Goal: Task Accomplishment & Management: Complete application form

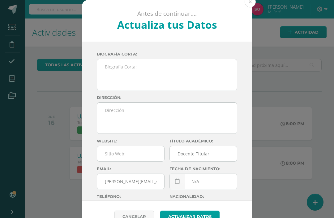
click at [253, 1] on button at bounding box center [249, 1] width 11 height 11
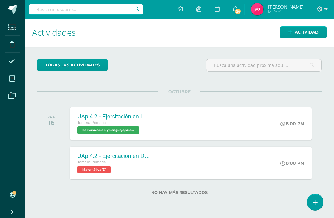
click at [12, 79] on icon at bounding box center [12, 79] width 6 height 6
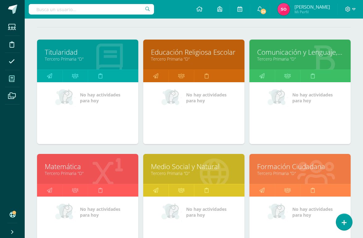
scroll to position [76, 0]
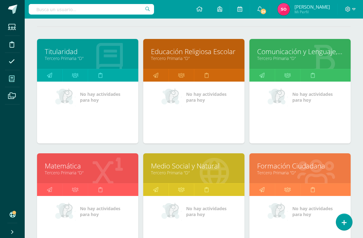
click at [328, 61] on link "Tercero Primaria "D"" at bounding box center [300, 58] width 86 height 6
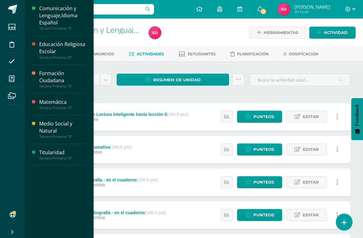
click at [10, 81] on icon at bounding box center [12, 79] width 6 height 6
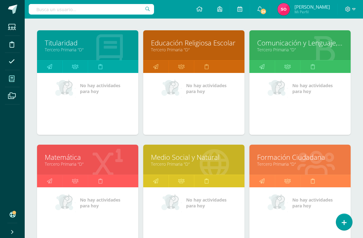
scroll to position [95, 0]
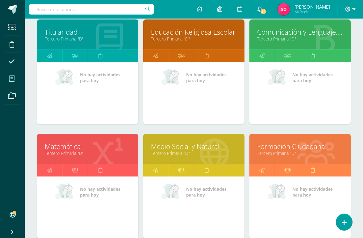
click at [56, 155] on link "Tercero Primaria "D"" at bounding box center [88, 153] width 86 height 6
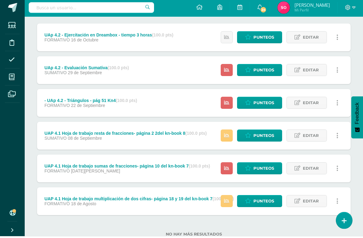
scroll to position [78, 0]
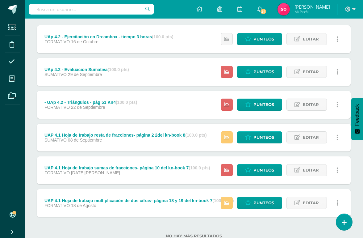
click at [254, 200] on span "Punteos" at bounding box center [264, 202] width 21 height 11
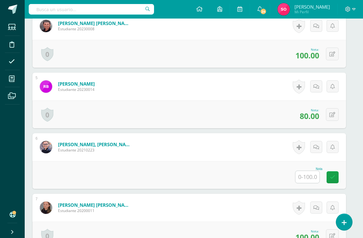
scroll to position [385, 5]
click at [307, 175] on input "text" at bounding box center [308, 177] width 24 height 12
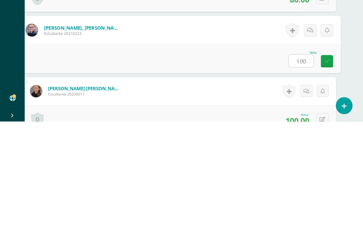
scroll to position [501, 15]
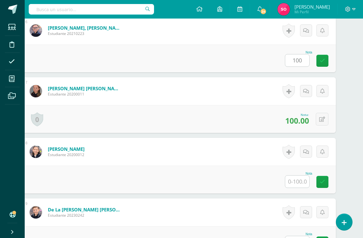
type input "100"
click at [299, 178] on input "text" at bounding box center [297, 181] width 24 height 12
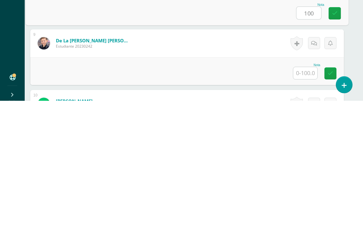
scroll to position [535, 6]
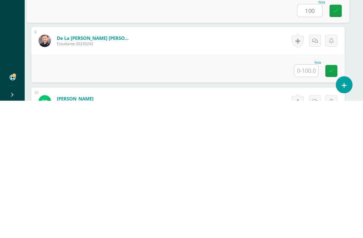
type input "100"
click at [305, 202] on input "text" at bounding box center [306, 208] width 24 height 12
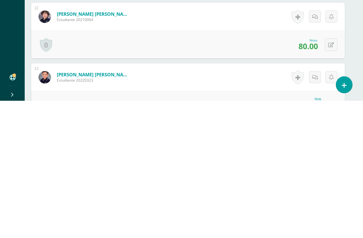
scroll to position [850, 6]
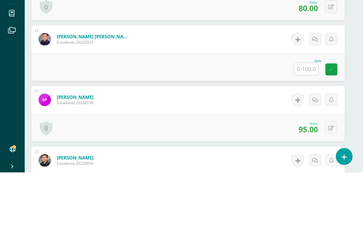
type input "90"
click at [302, 128] on input "text" at bounding box center [306, 134] width 24 height 12
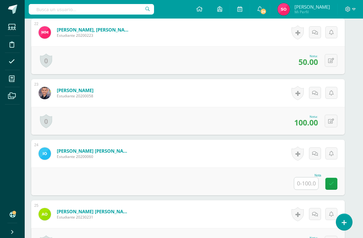
scroll to position [1466, 6]
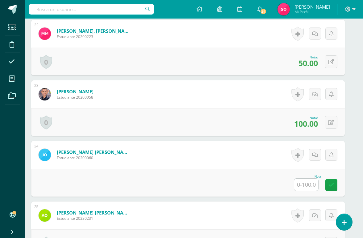
type input "100"
click at [330, 58] on button at bounding box center [331, 61] width 13 height 13
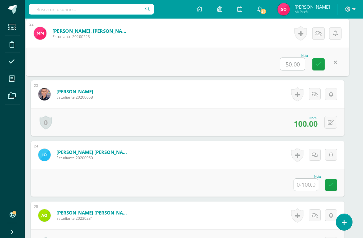
click at [291, 63] on input "50.00" at bounding box center [292, 64] width 25 height 12
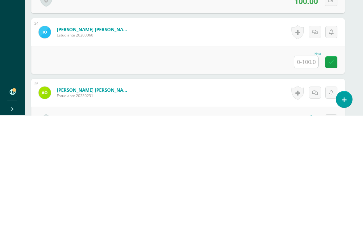
type input "60"
click at [309, 179] on input "text" at bounding box center [306, 185] width 24 height 12
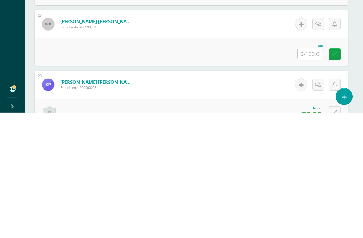
scroll to position [1653, 4]
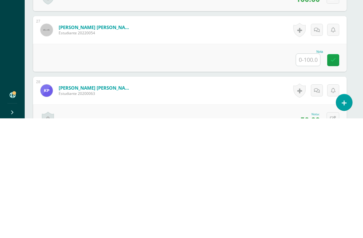
type input "90"
click at [309, 173] on input "text" at bounding box center [308, 179] width 24 height 12
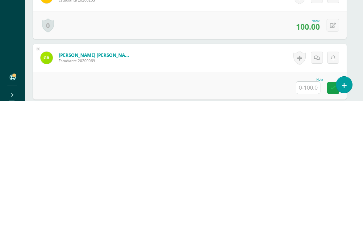
scroll to position [1839, 4]
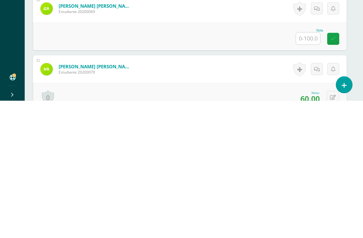
type input "100"
click at [311, 170] on input "text" at bounding box center [308, 176] width 24 height 12
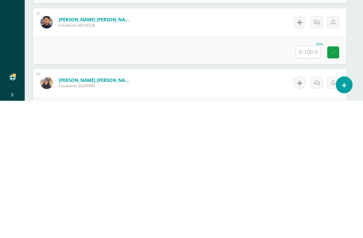
scroll to position [2138, 4]
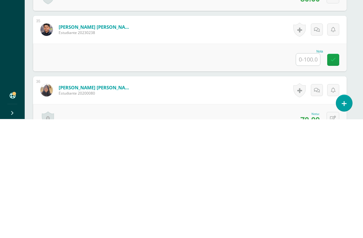
type input "90"
click at [310, 172] on input "text" at bounding box center [308, 178] width 24 height 12
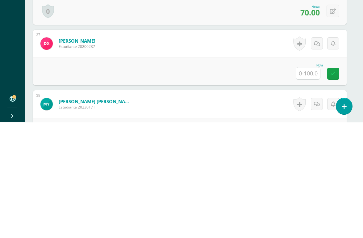
scroll to position [2256, 4]
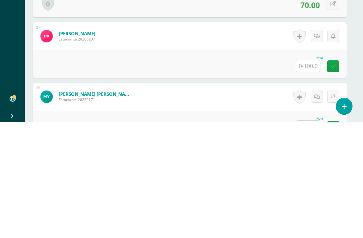
type input "70"
click at [313, 176] on input "text" at bounding box center [308, 182] width 24 height 12
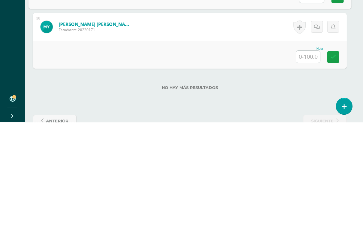
scroll to position [2329, 4]
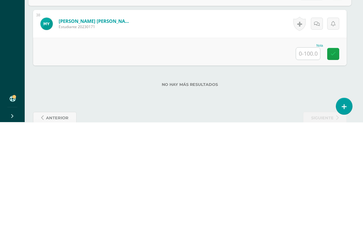
type input "90"
click at [307, 163] on input "text" at bounding box center [308, 169] width 24 height 12
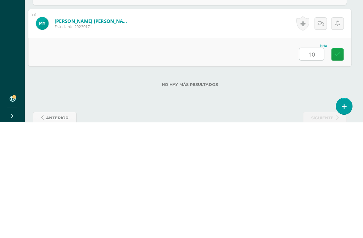
type input "100"
click at [333, 167] on icon at bounding box center [338, 169] width 6 height 5
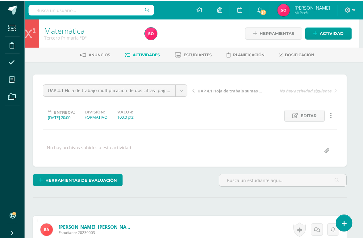
scroll to position [0, 4]
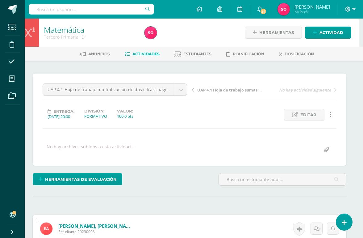
click at [189, 83] on div "UAP 4.1 Hoja de trabajo multiplicación de dos cifras- página 18 y 19 del kn-boo…" at bounding box center [115, 91] width 150 height 17
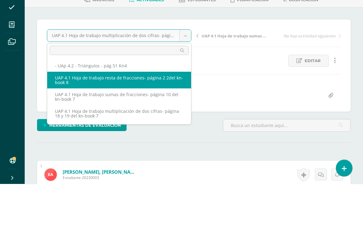
scroll to position [24, 0]
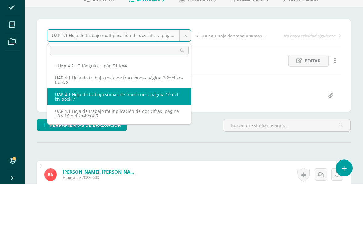
select select "/dashboard/teacher/grade-activity/226702/"
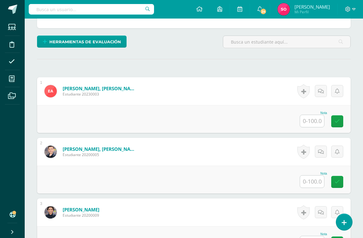
scroll to position [139, 0]
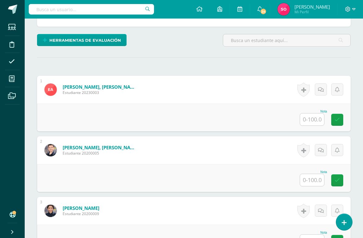
click at [318, 114] on div at bounding box center [312, 119] width 25 height 13
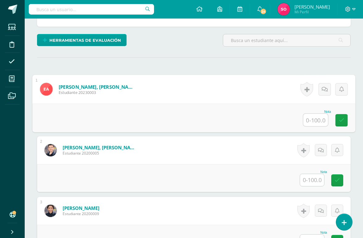
scroll to position [139, 15]
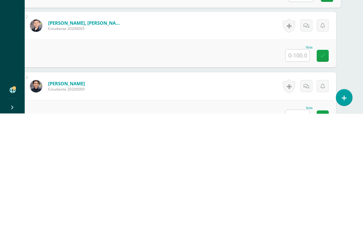
type input "100"
click at [299, 174] on input "text" at bounding box center [298, 180] width 24 height 12
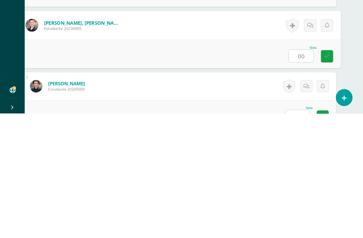
type input "0"
type input "100"
click at [298, 228] on input "text" at bounding box center [298, 240] width 24 height 12
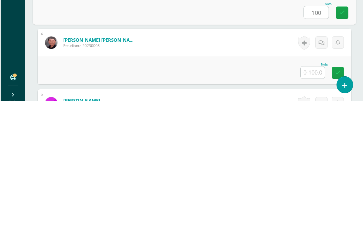
scroll to position [232, 0]
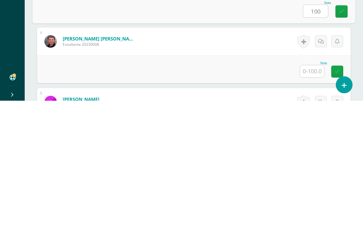
type input "100"
click at [311, 202] on input "text" at bounding box center [312, 208] width 24 height 12
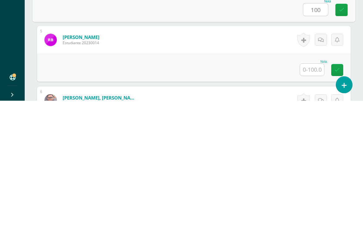
type input "100"
click at [310, 201] on input "text" at bounding box center [312, 207] width 24 height 12
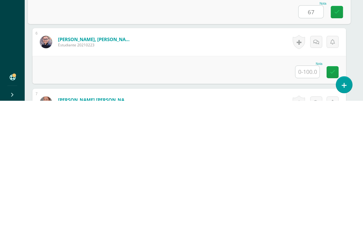
scroll to position [355, 2]
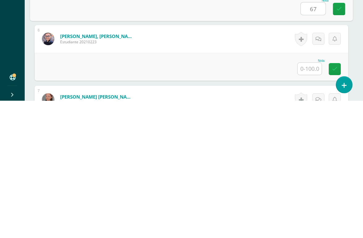
type input "67"
click at [314, 200] on input "text" at bounding box center [310, 206] width 24 height 12
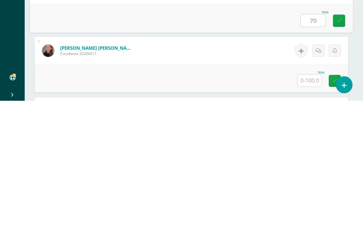
scroll to position [413, 2]
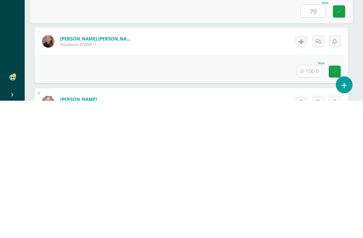
type input "70"
click at [312, 202] on input "text" at bounding box center [310, 208] width 24 height 12
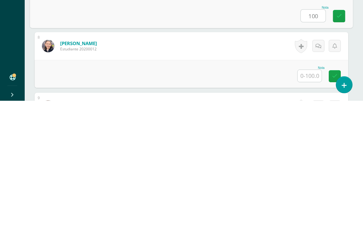
scroll to position [472, 2]
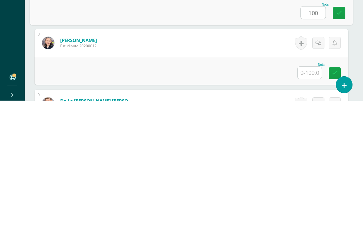
type input "100"
click at [304, 204] on input "text" at bounding box center [310, 210] width 24 height 12
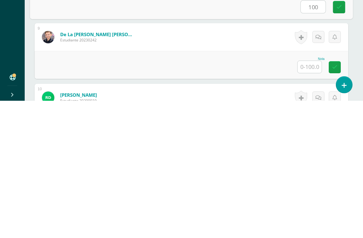
scroll to position [540, 2]
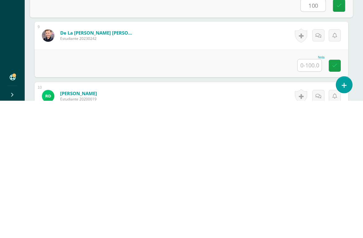
type input "100"
click at [309, 196] on input "text" at bounding box center [310, 202] width 24 height 12
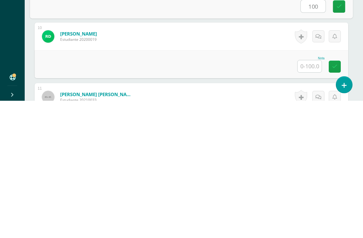
scroll to position [601, 2]
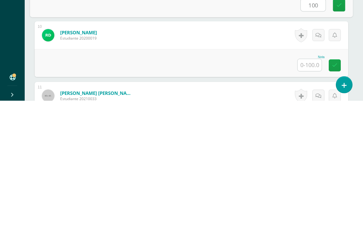
type input "100"
click at [310, 196] on input "text" at bounding box center [310, 202] width 24 height 12
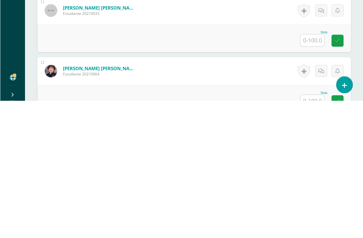
scroll to position [691, 0]
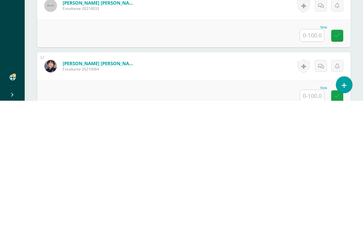
type input "80"
click at [309, 166] on input "text" at bounding box center [312, 172] width 24 height 12
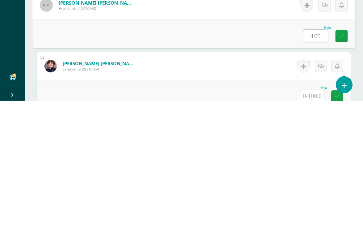
type input "100"
click at [314, 227] on input "text" at bounding box center [312, 233] width 24 height 12
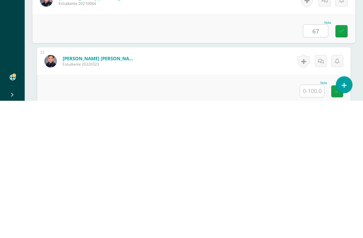
scroll to position [758, 0]
type input "67"
click at [317, 221] on input "text" at bounding box center [312, 227] width 24 height 12
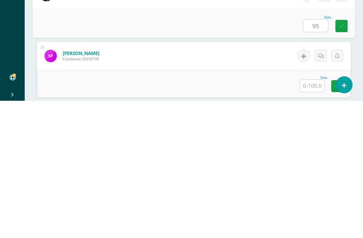
scroll to position [825, 0]
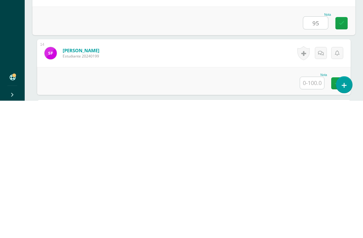
type input "95"
click at [313, 214] on input "text" at bounding box center [312, 220] width 24 height 12
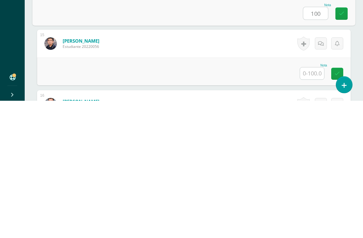
scroll to position [898, 0]
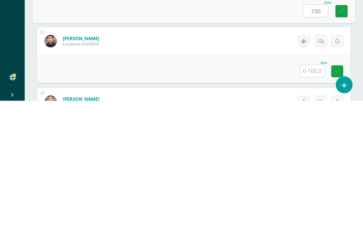
type input "100"
click at [321, 202] on input "text" at bounding box center [312, 208] width 24 height 12
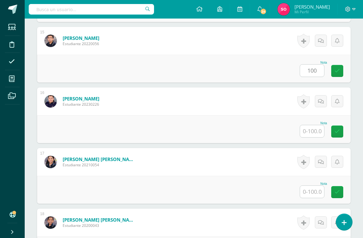
type input "100"
click at [318, 128] on input "text" at bounding box center [312, 131] width 24 height 12
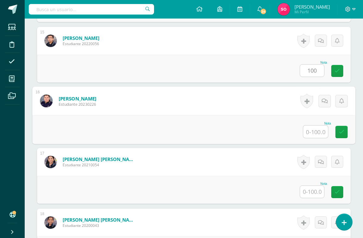
scroll to position [1035, 15]
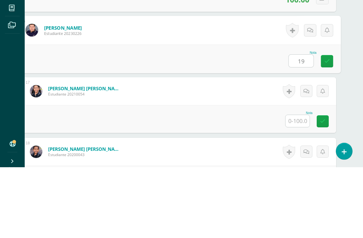
type input "1"
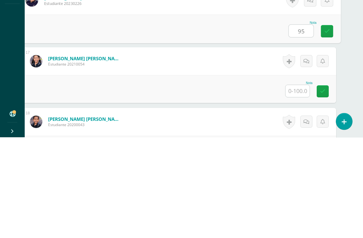
type input "95"
click at [299, 186] on input "text" at bounding box center [298, 192] width 24 height 12
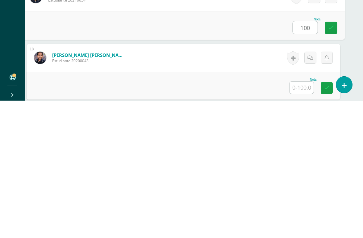
scroll to position [1063, 11]
type input "100"
click at [302, 219] on input "text" at bounding box center [301, 225] width 24 height 12
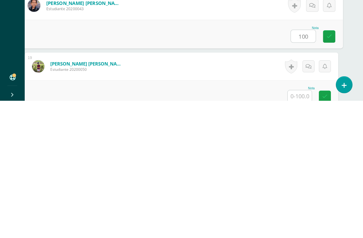
scroll to position [1130, 12]
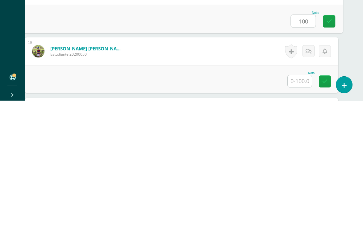
type input "100"
click at [305, 212] on input "text" at bounding box center [300, 218] width 24 height 12
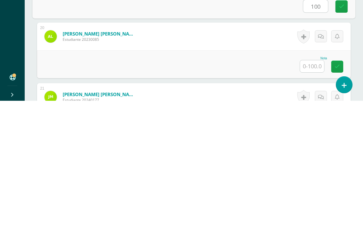
scroll to position [1206, 0]
type input "100"
click at [313, 197] on input "text" at bounding box center [312, 203] width 24 height 12
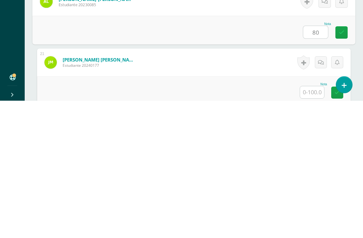
scroll to position [1244, 0]
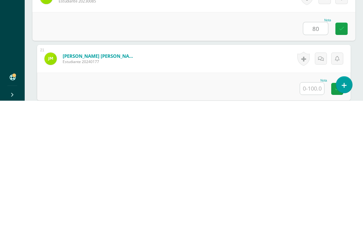
type input "80"
click at [316, 220] on input "text" at bounding box center [312, 226] width 24 height 12
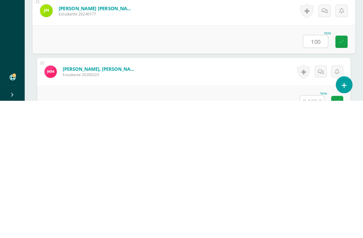
scroll to position [1295, 0]
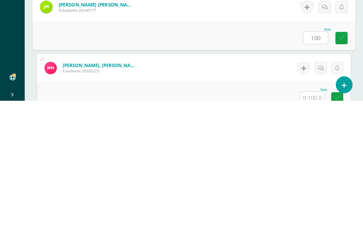
type input "100"
click at [312, 228] on input "text" at bounding box center [312, 235] width 24 height 12
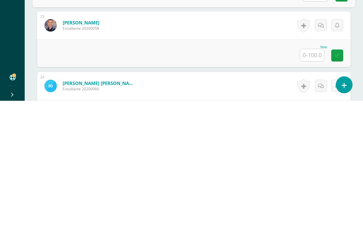
scroll to position [1398, 0]
type input "100"
click at [314, 186] on input "text" at bounding box center [312, 192] width 24 height 12
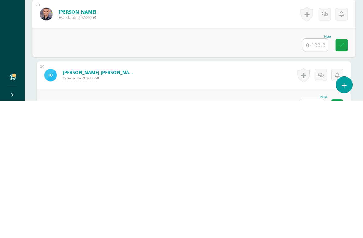
scroll to position [1410, 0]
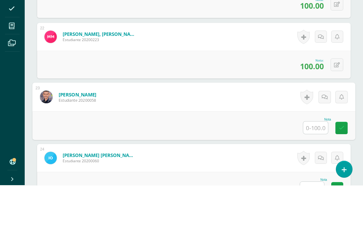
click at [336, 111] on button at bounding box center [337, 117] width 13 height 13
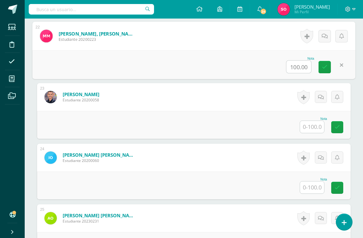
click at [302, 67] on input "100.00" at bounding box center [299, 67] width 25 height 12
type input "I"
type input "80"
click at [325, 64] on link at bounding box center [325, 67] width 12 height 12
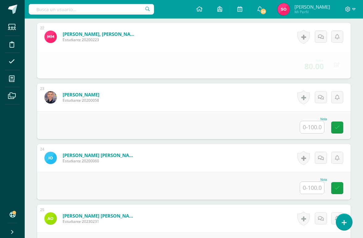
scroll to position [1464, 0]
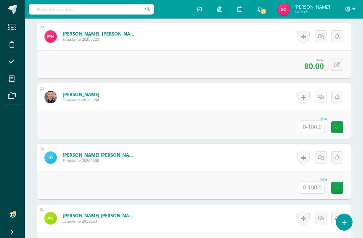
click at [313, 125] on input "text" at bounding box center [312, 127] width 24 height 12
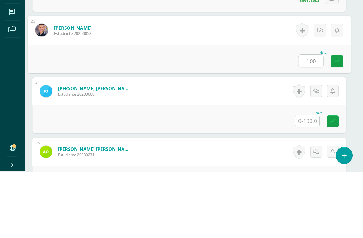
scroll to position [1463, 3]
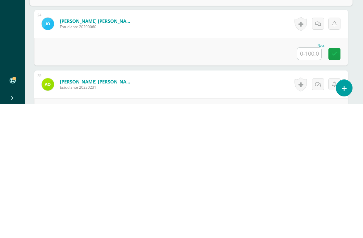
type input "100"
click at [309, 182] on input "text" at bounding box center [309, 188] width 24 height 12
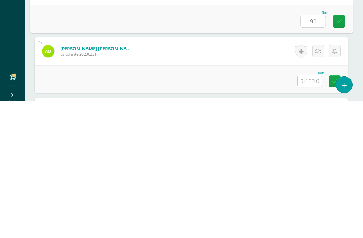
scroll to position [1494, 2]
type input "90"
click at [317, 211] on input "text" at bounding box center [310, 217] width 24 height 12
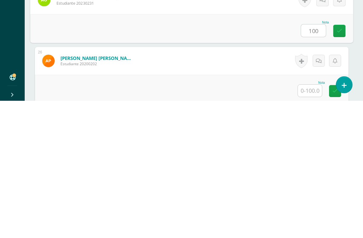
scroll to position [1547, 2]
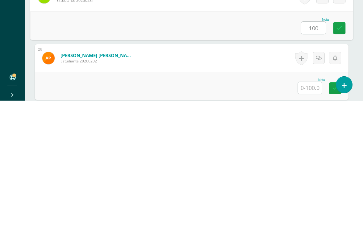
type input "100"
click at [311, 219] on input "text" at bounding box center [310, 225] width 24 height 12
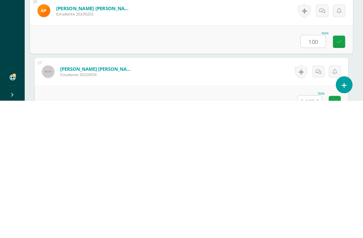
type input "100"
click at [311, 228] on input "text" at bounding box center [310, 239] width 24 height 12
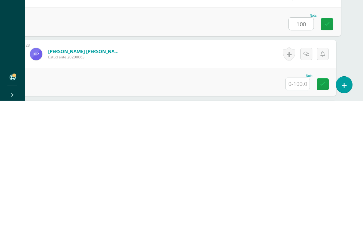
scroll to position [1680, 15]
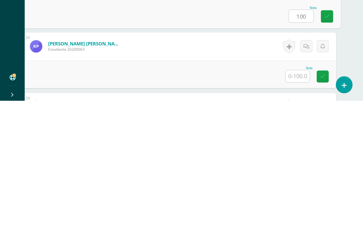
type input "100"
click at [298, 207] on input "text" at bounding box center [298, 213] width 24 height 12
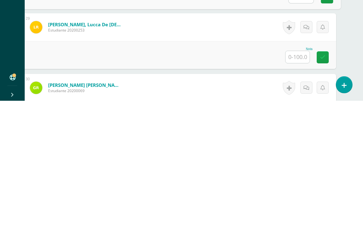
scroll to position [1761, 15]
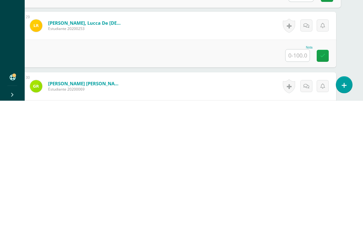
type input "100"
click at [299, 187] on input "text" at bounding box center [298, 193] width 24 height 12
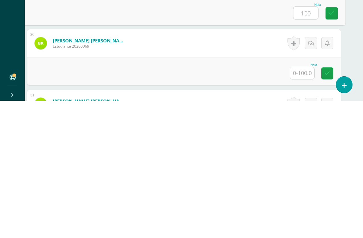
scroll to position [1805, 10]
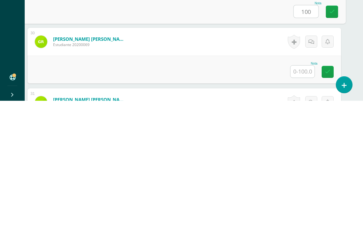
type input "100"
click at [304, 203] on input "text" at bounding box center [303, 209] width 24 height 12
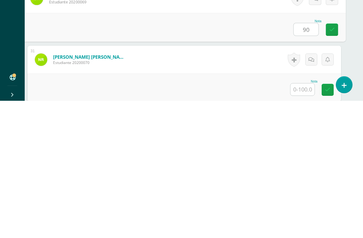
scroll to position [1857, 10]
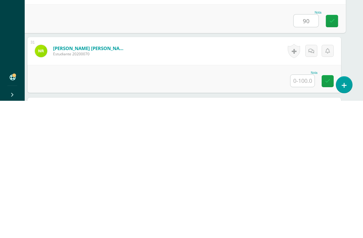
type input "90"
click at [306, 212] on input "text" at bounding box center [303, 218] width 24 height 12
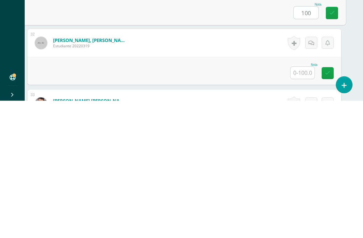
scroll to position [1927, 10]
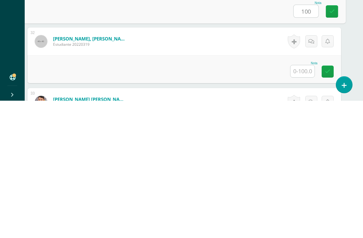
type input "100"
click at [301, 202] on input "text" at bounding box center [303, 208] width 24 height 12
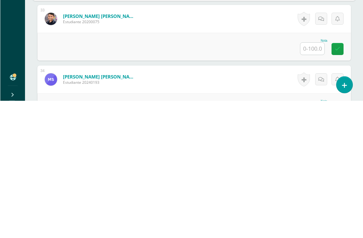
scroll to position [2015, 0]
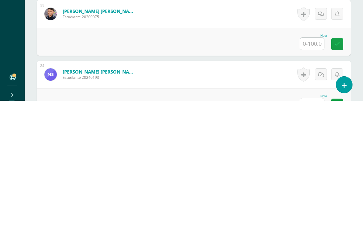
type input "100"
click at [301, 175] on input "text" at bounding box center [312, 181] width 24 height 12
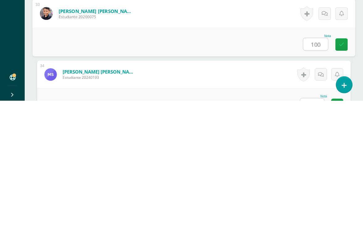
type input "100"
click at [309, 228] on input "text" at bounding box center [312, 241] width 24 height 12
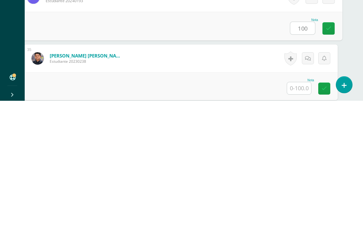
scroll to position [2092, 12]
type input "100"
click at [300, 219] on input "text" at bounding box center [300, 225] width 24 height 12
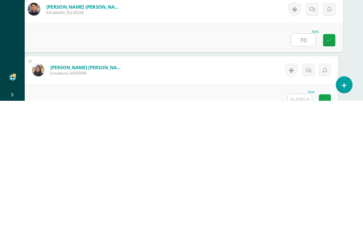
scroll to position [2141, 12]
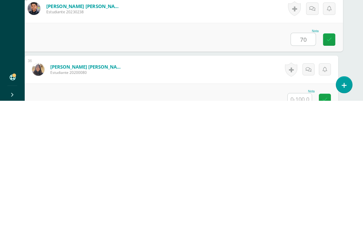
type input "70"
click at [308, 228] on input "text" at bounding box center [300, 236] width 24 height 12
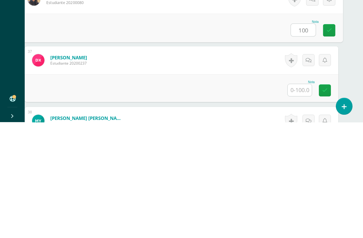
scroll to position [2234, 12]
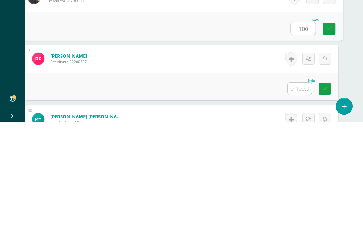
type input "100"
click at [299, 198] on input "text" at bounding box center [300, 204] width 24 height 12
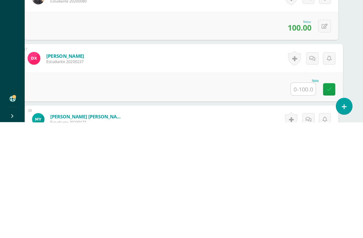
type input "0"
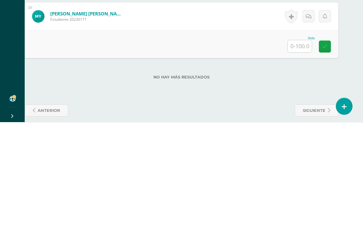
scroll to position [2338, 12]
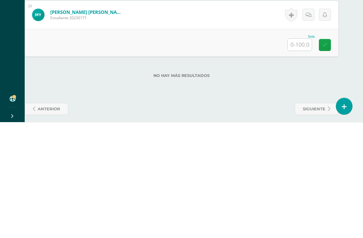
type input "90"
click at [297, 154] on input "text" at bounding box center [300, 160] width 24 height 12
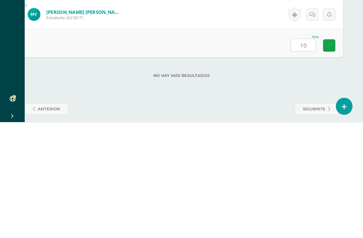
type input "100"
